Goal: Navigation & Orientation: Find specific page/section

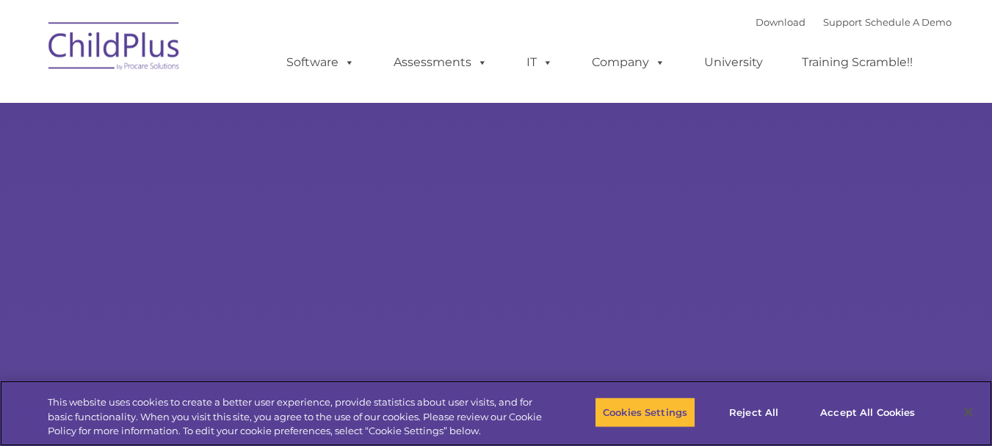
select select "MEDIUM"
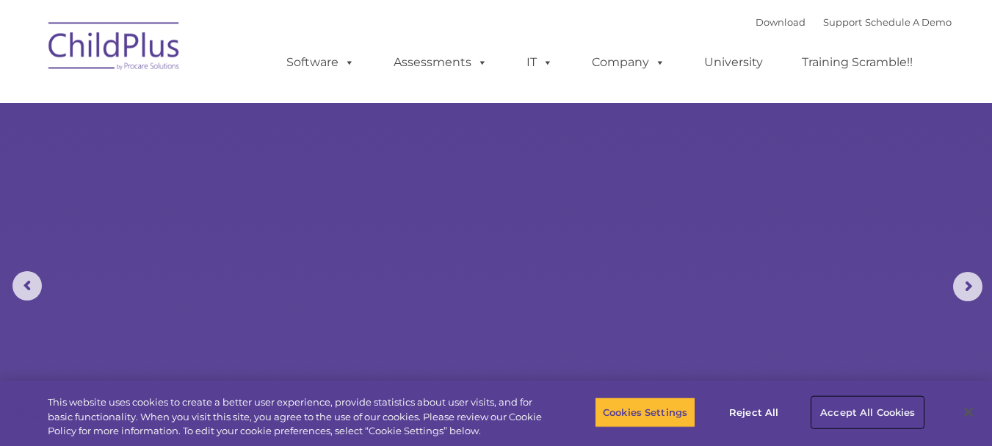
click at [899, 411] on button "Accept All Cookies" at bounding box center [867, 412] width 111 height 31
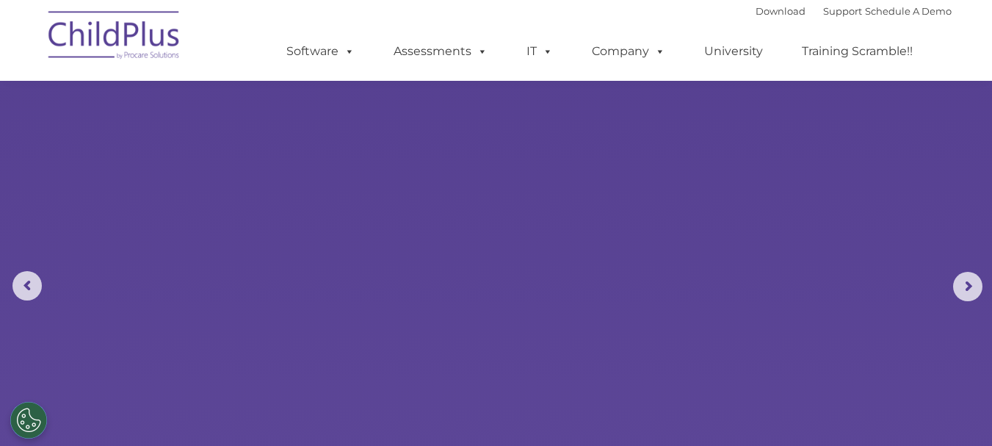
scroll to position [1722, 0]
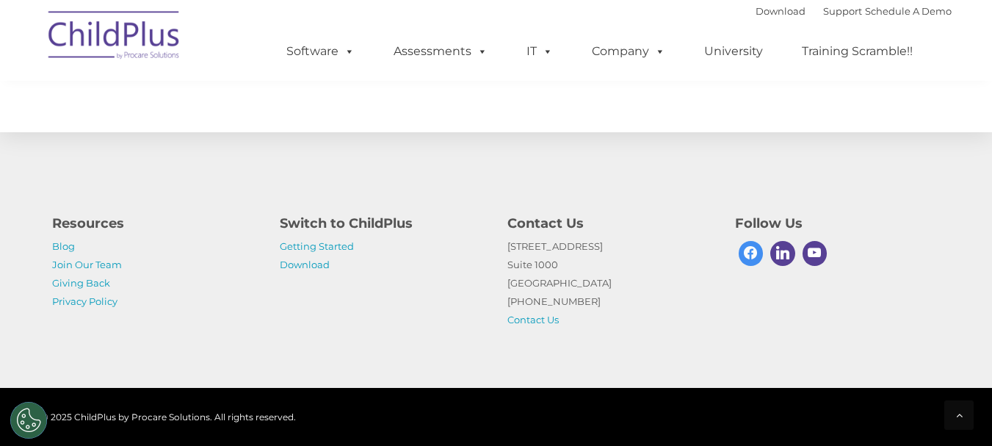
click at [752, 262] on span at bounding box center [751, 253] width 25 height 25
click at [526, 324] on link "Contact Us" at bounding box center [532, 320] width 51 height 12
click at [90, 305] on link "Privacy Policy" at bounding box center [84, 301] width 65 height 12
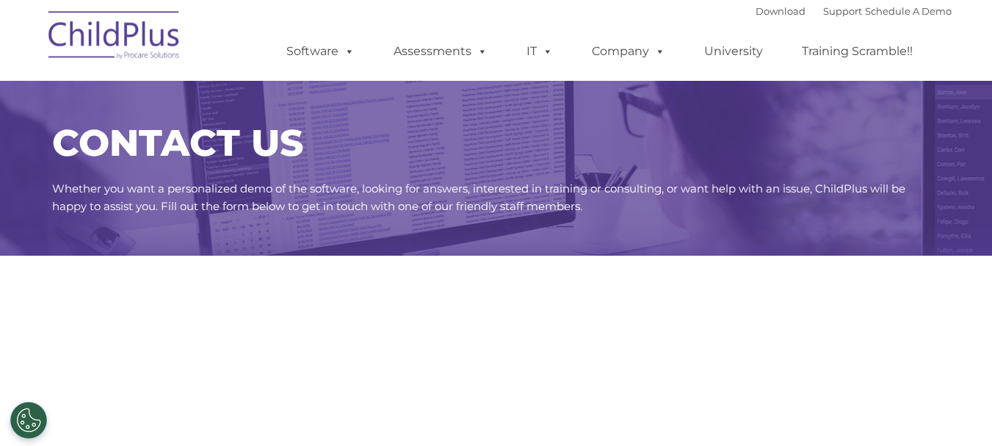
select select "MEDIUM"
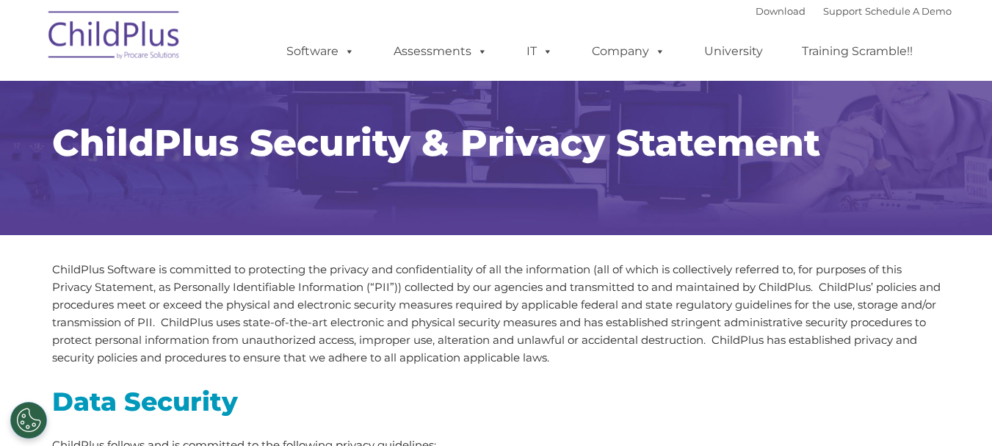
scroll to position [4282, 0]
